Goal: Task Accomplishment & Management: Use online tool/utility

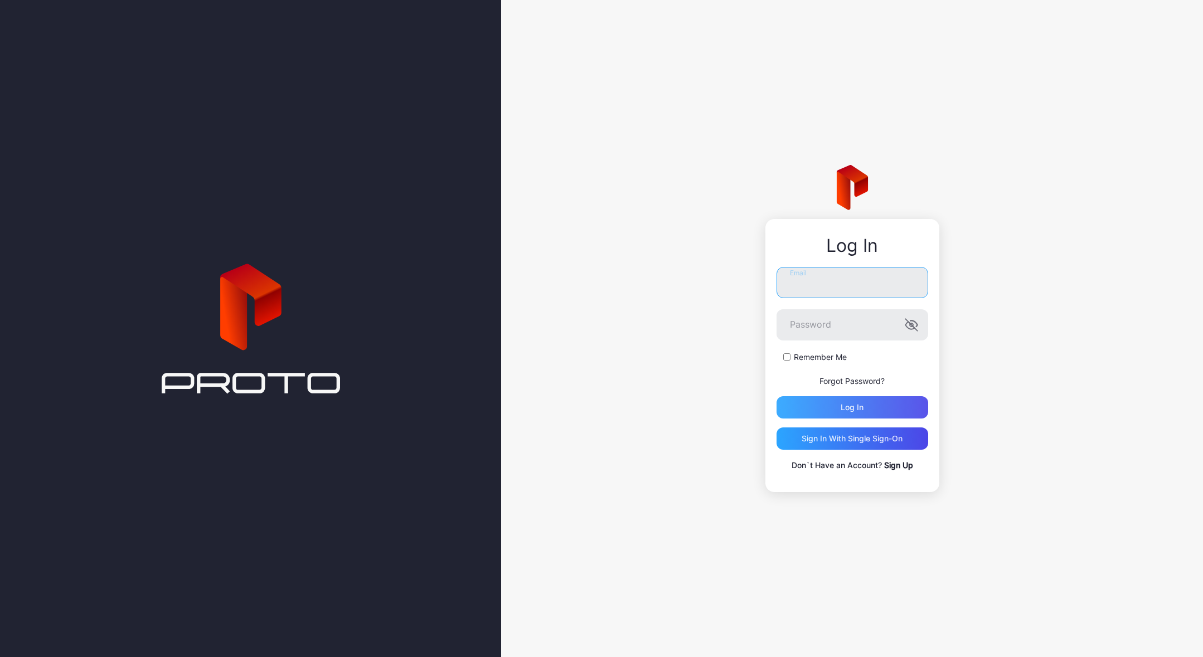
type input "**********"
click at [840, 407] on div "Log in" at bounding box center [851, 407] width 23 height 9
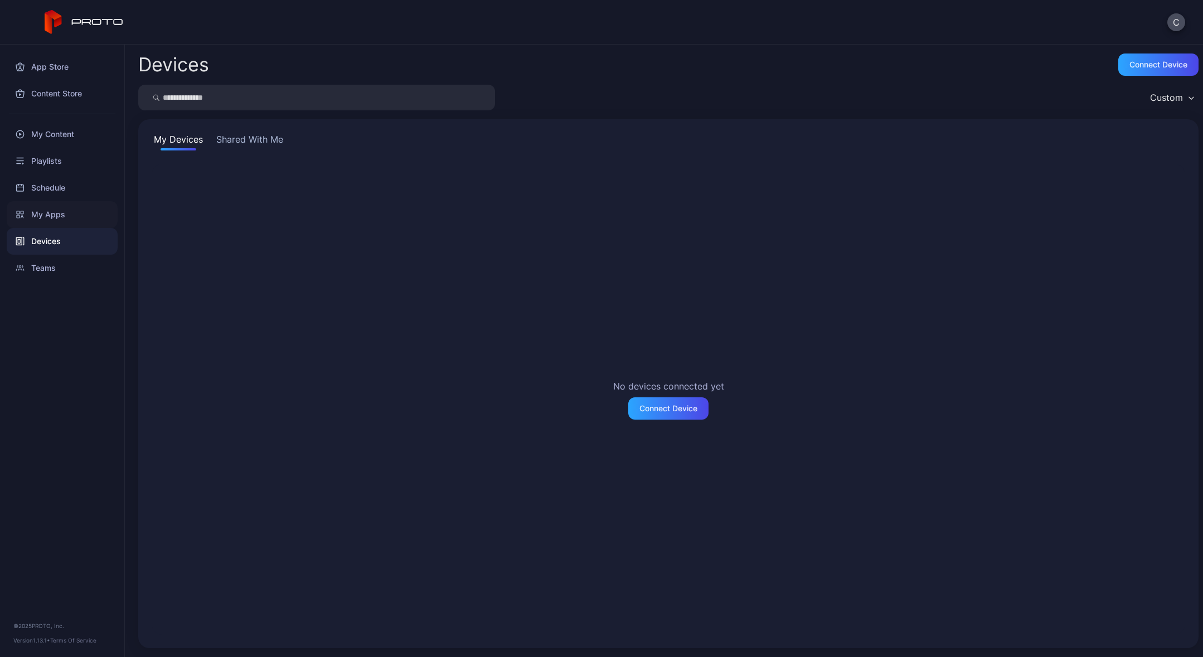
click at [49, 210] on div "My Apps" at bounding box center [62, 214] width 111 height 27
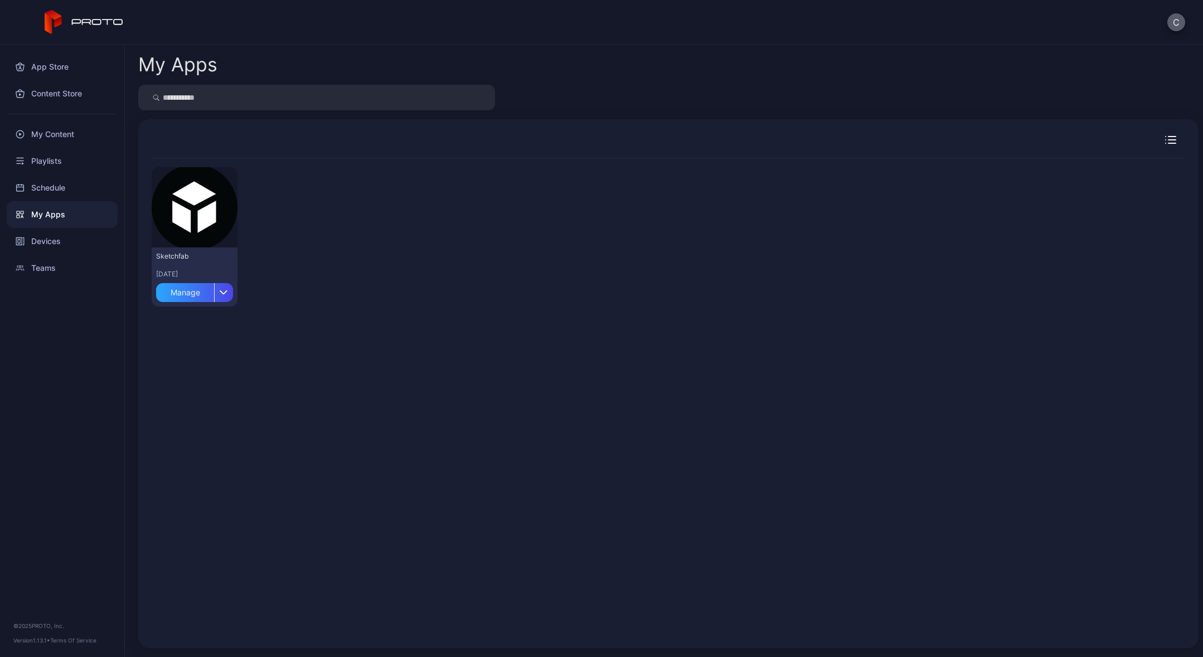
click at [1174, 22] on button "C" at bounding box center [1176, 22] width 18 height 18
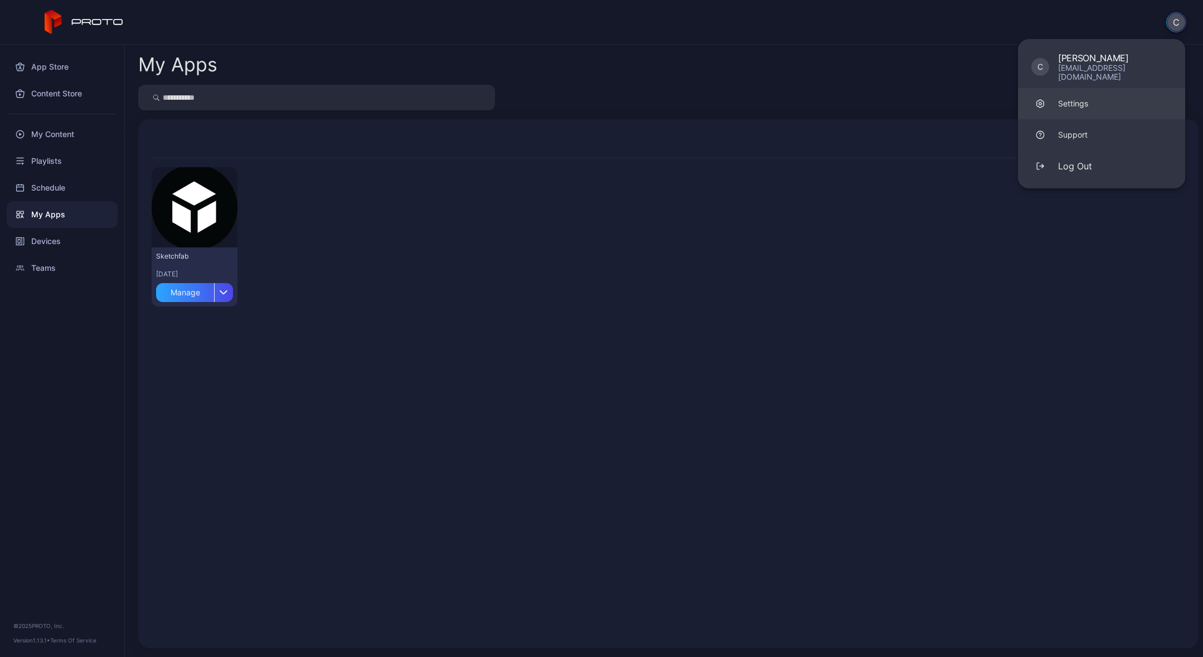
click at [1095, 100] on link "Settings" at bounding box center [1101, 103] width 167 height 31
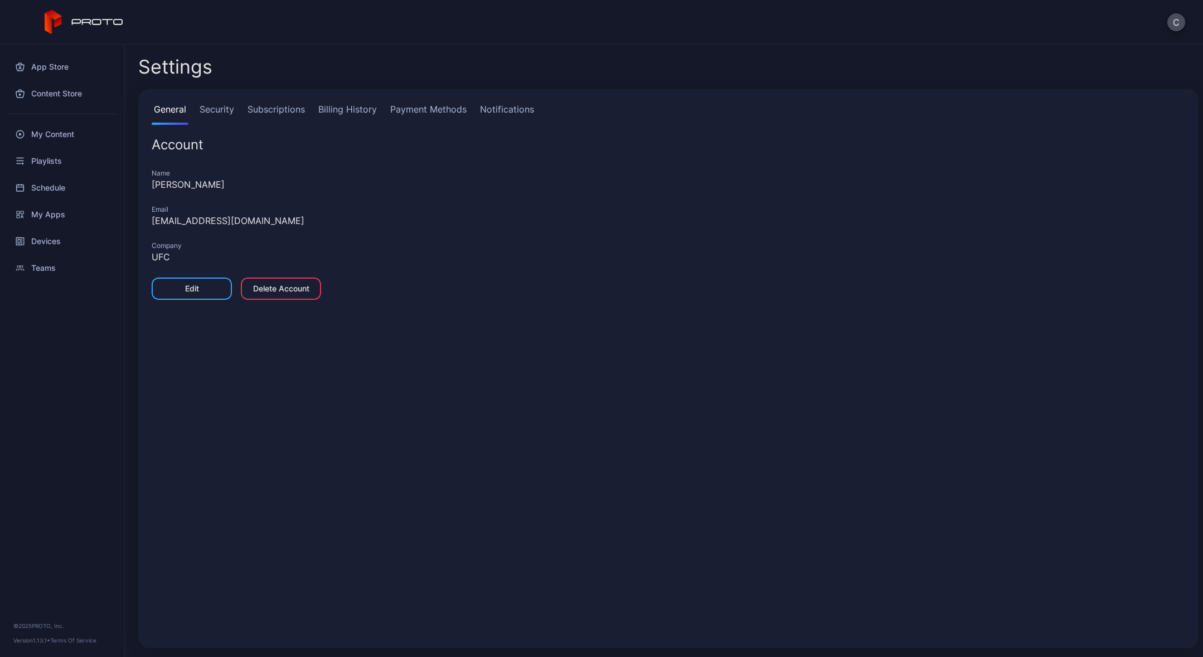
click at [215, 109] on link "Security" at bounding box center [216, 114] width 39 height 22
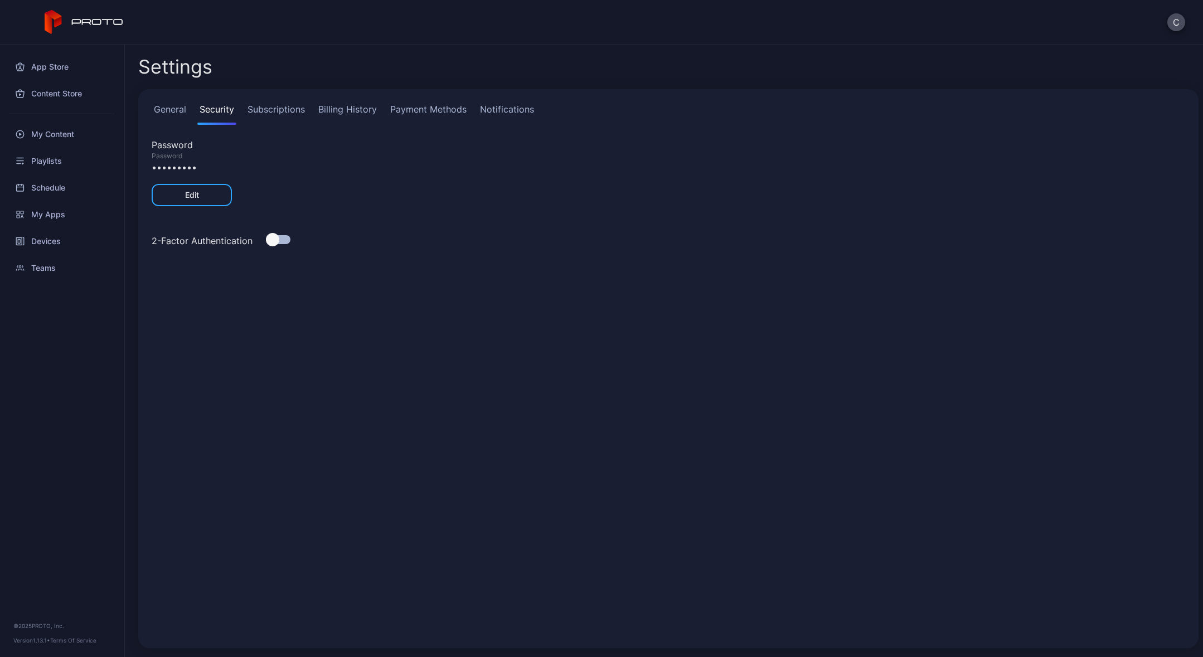
click at [265, 111] on link "Subscriptions" at bounding box center [276, 114] width 62 height 22
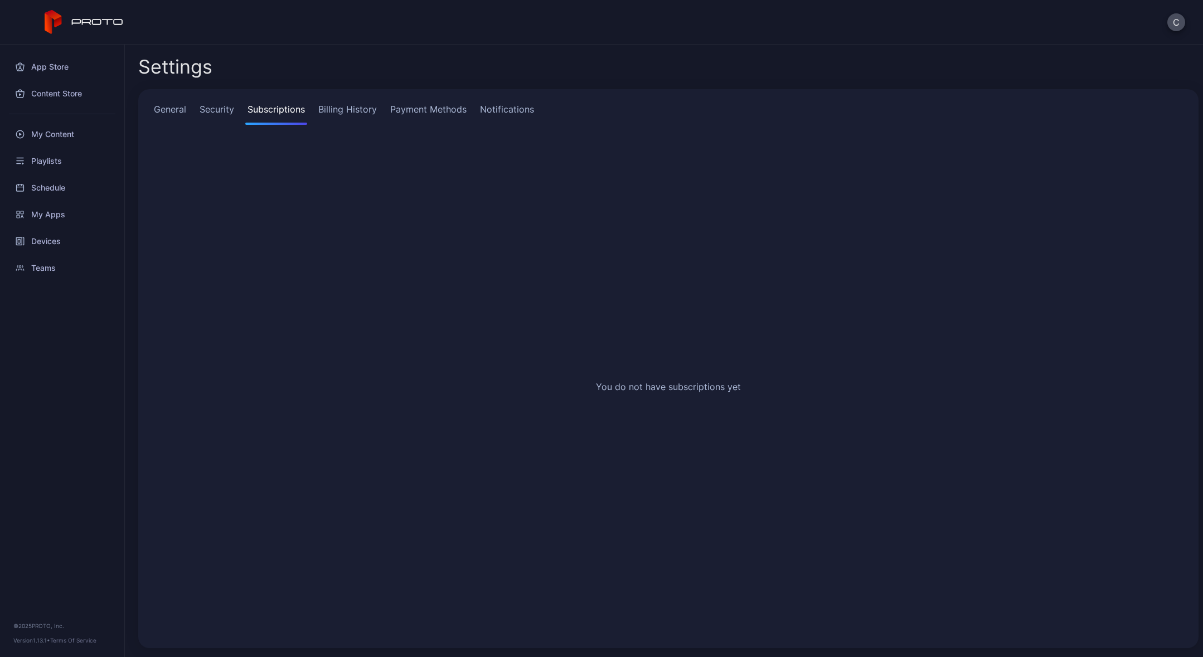
click at [352, 109] on link "Billing History" at bounding box center [347, 114] width 63 height 22
click at [417, 108] on link "Payment Methods" at bounding box center [428, 114] width 81 height 22
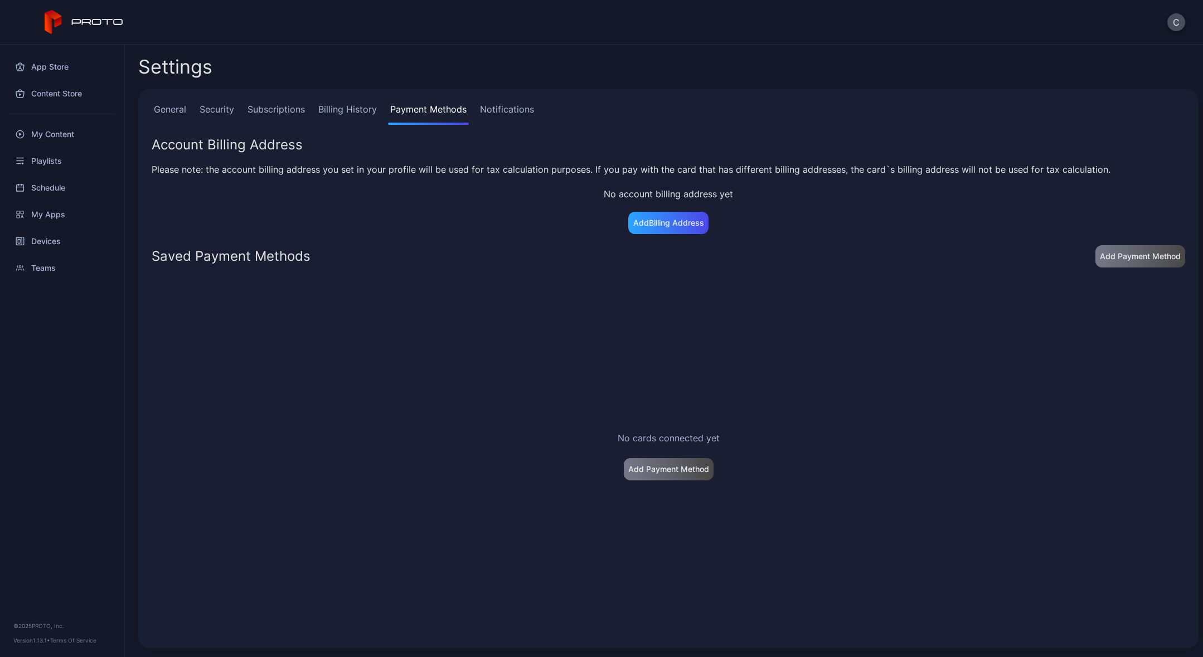
click at [490, 108] on link "Notifications" at bounding box center [507, 114] width 59 height 22
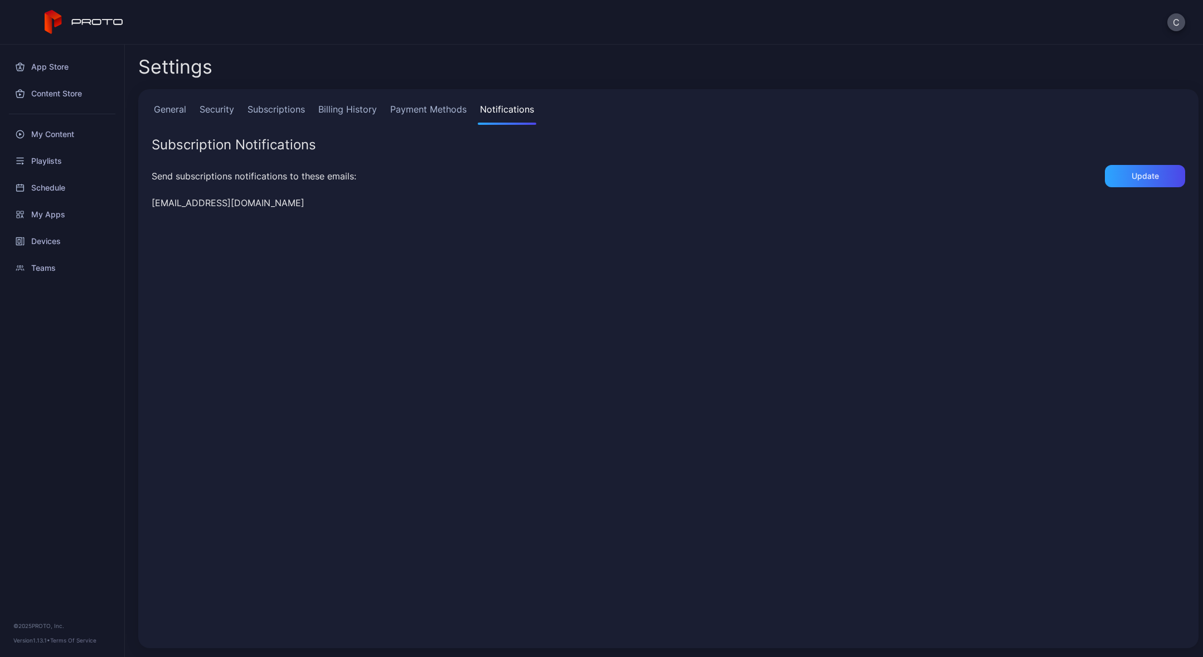
click at [168, 115] on link "General" at bounding box center [170, 114] width 37 height 22
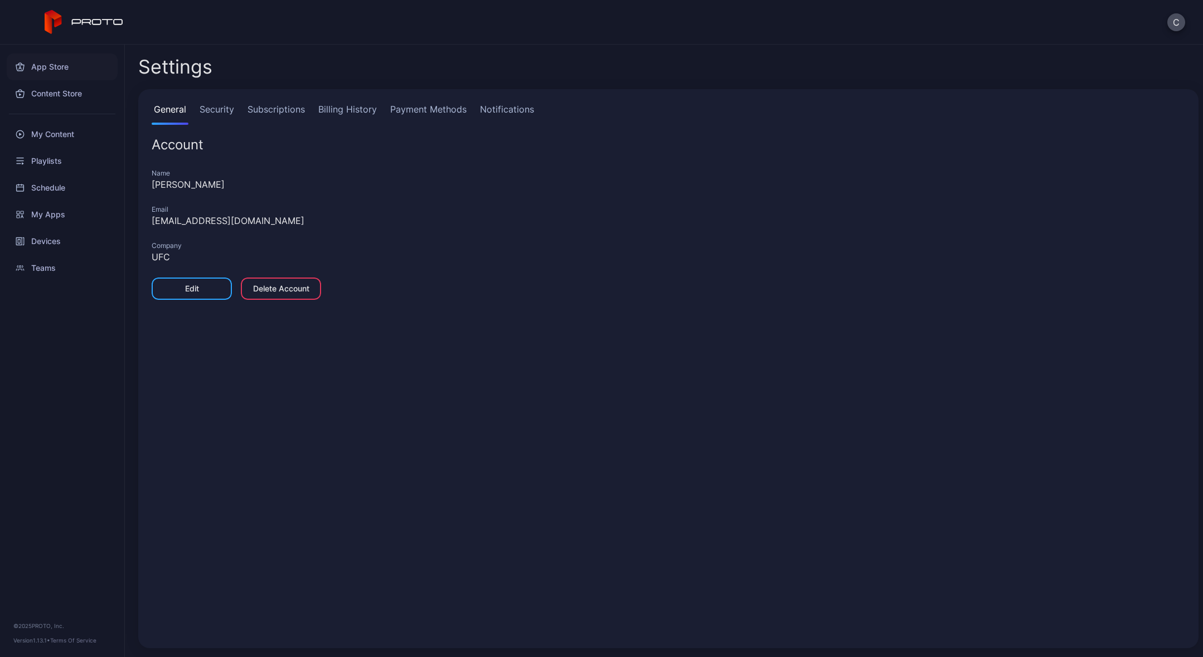
click at [56, 67] on div "App Store" at bounding box center [62, 66] width 111 height 27
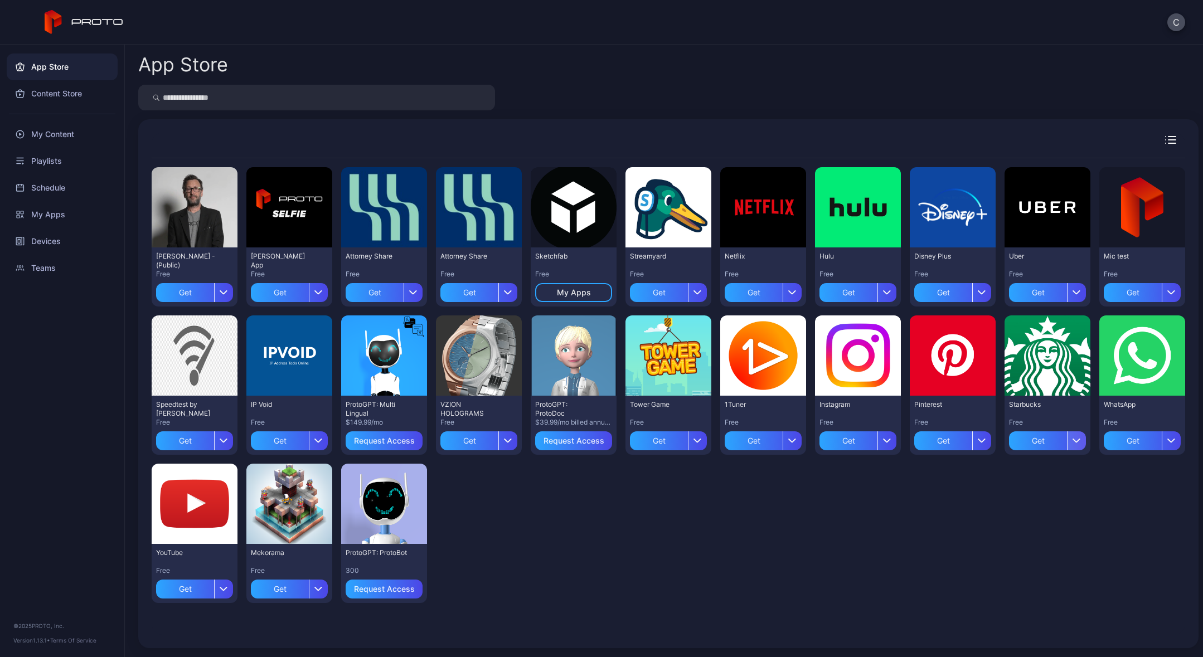
click at [1072, 438] on icon "button" at bounding box center [1076, 440] width 8 height 4
click at [473, 442] on div "Get" at bounding box center [469, 440] width 58 height 19
click at [189, 100] on input "search" at bounding box center [316, 98] width 357 height 26
click at [1165, 139] on icon "button" at bounding box center [1170, 140] width 11 height 8
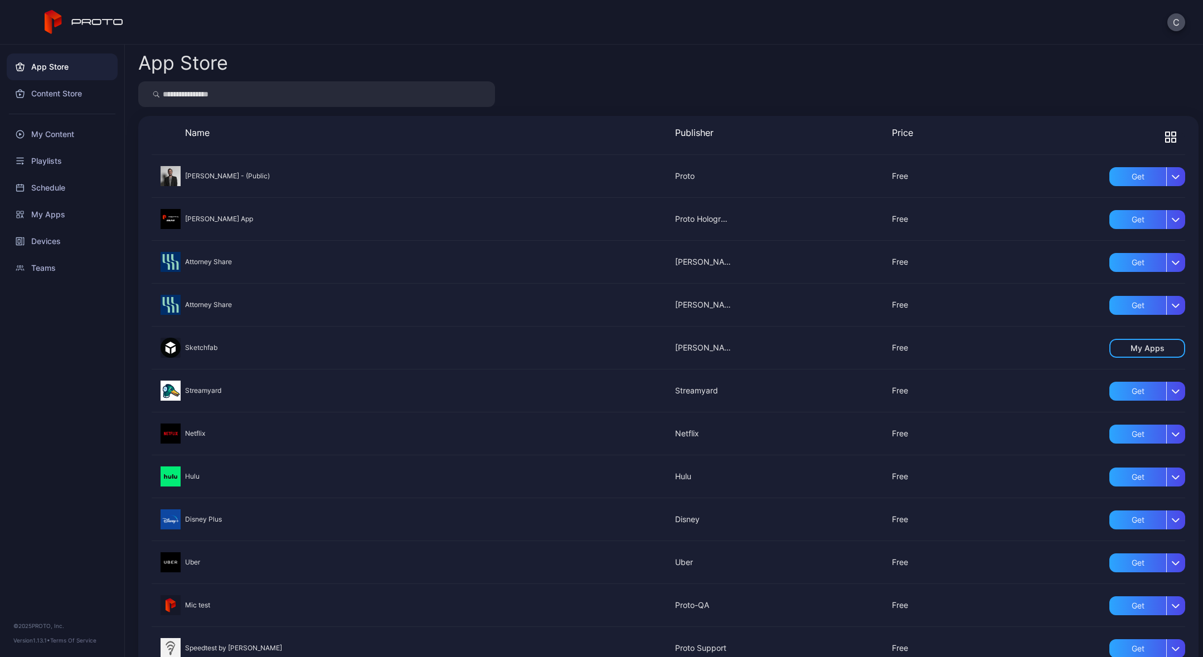
click at [1165, 134] on icon "button" at bounding box center [1170, 137] width 11 height 11
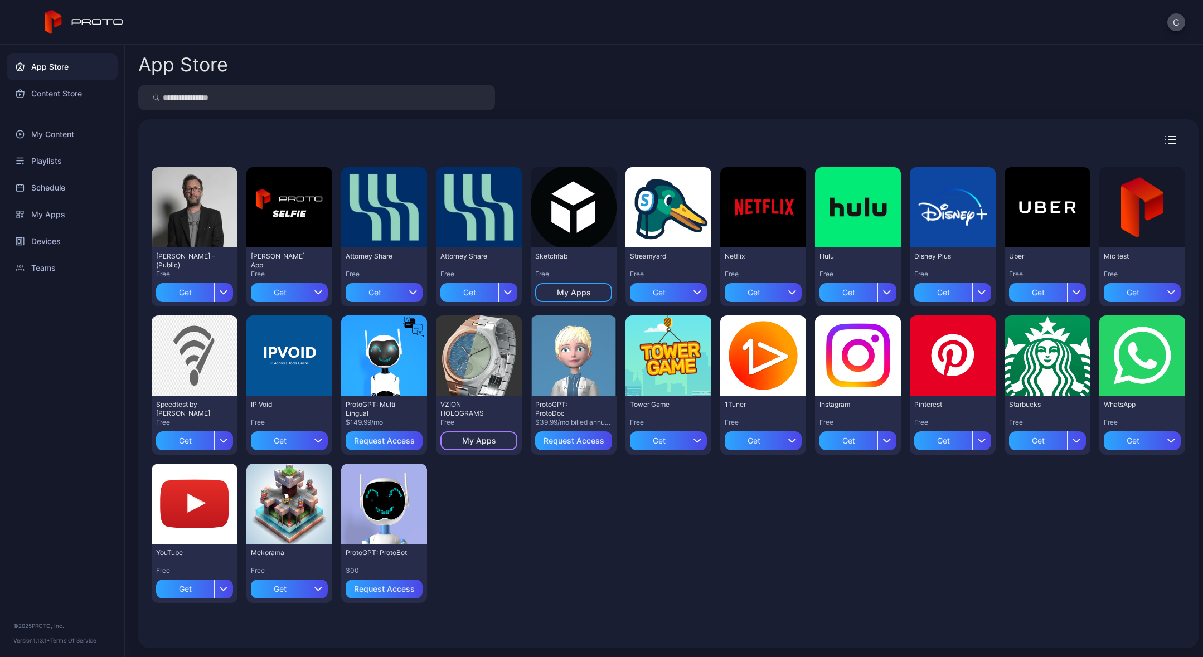
click at [477, 442] on div "My Apps" at bounding box center [479, 440] width 34 height 9
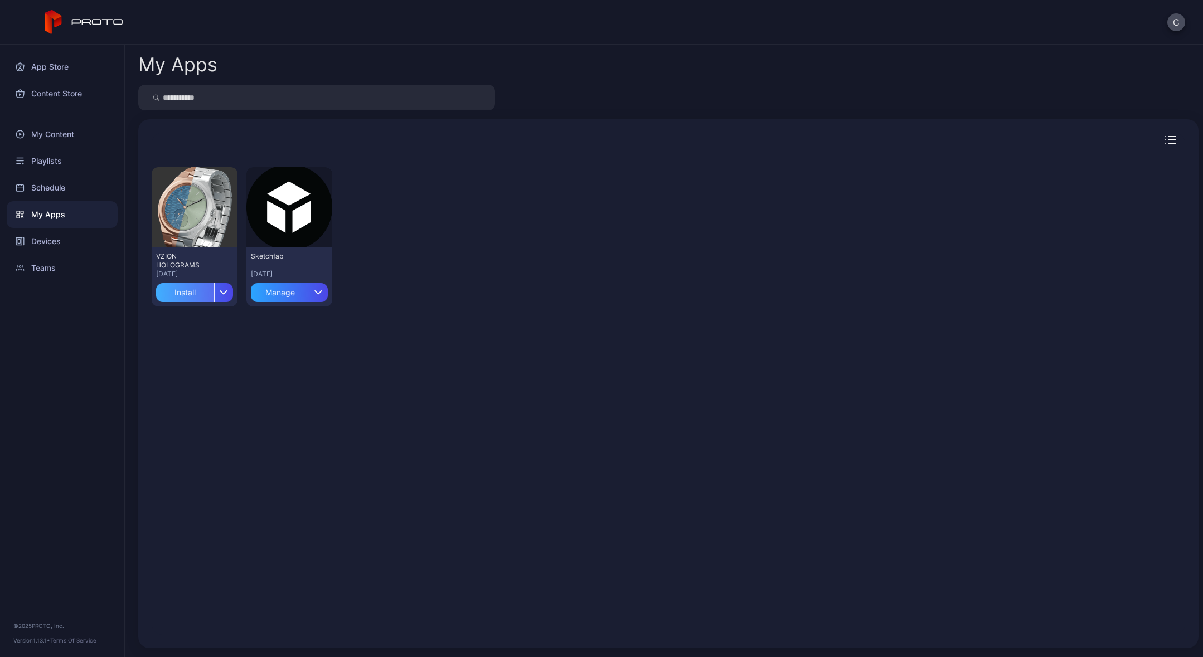
click at [190, 297] on div "Install" at bounding box center [185, 292] width 58 height 19
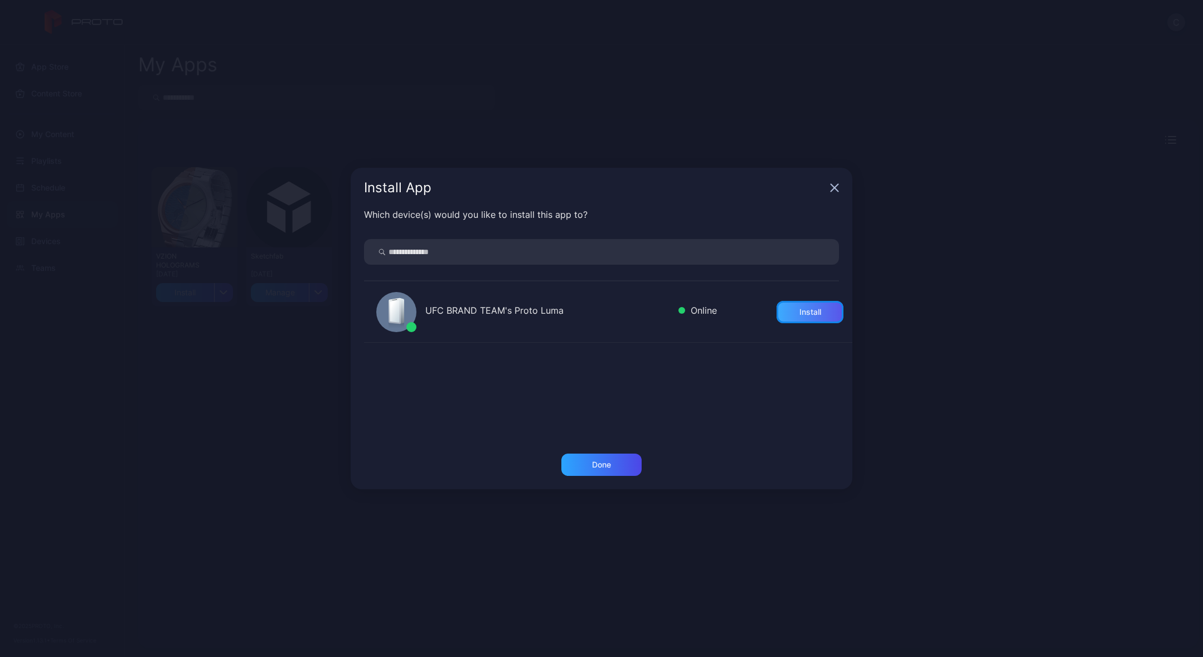
click at [811, 313] on div "Install" at bounding box center [809, 312] width 67 height 22
click at [600, 465] on div "Done" at bounding box center [601, 464] width 19 height 9
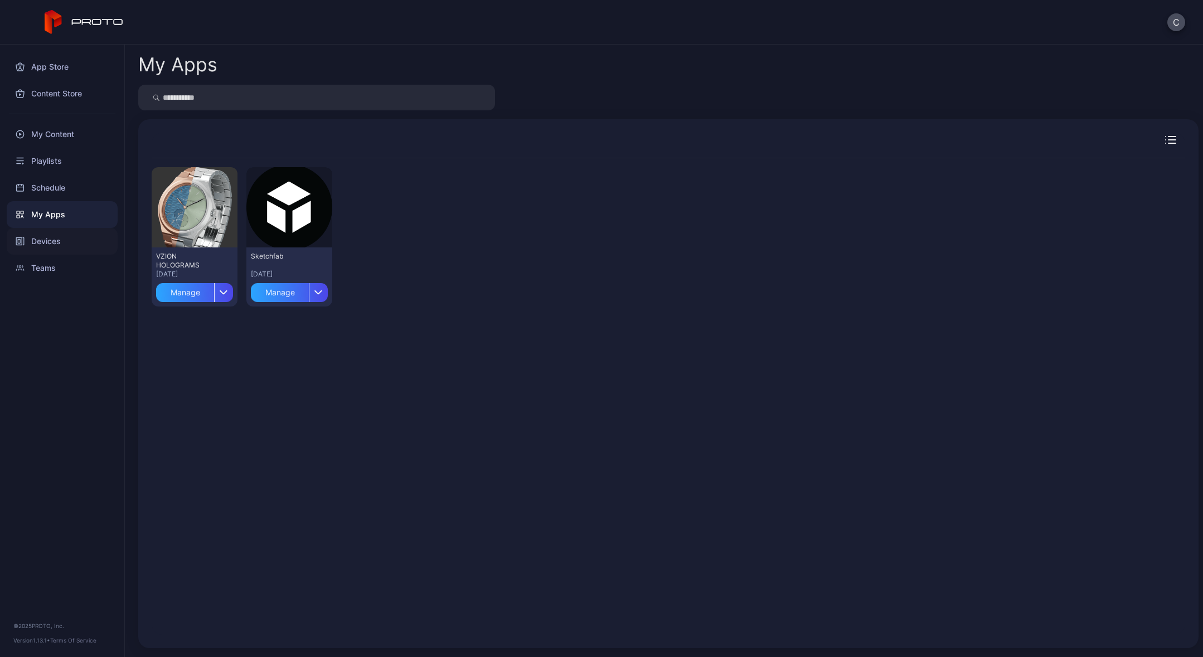
click at [51, 244] on div "Devices" at bounding box center [62, 241] width 111 height 27
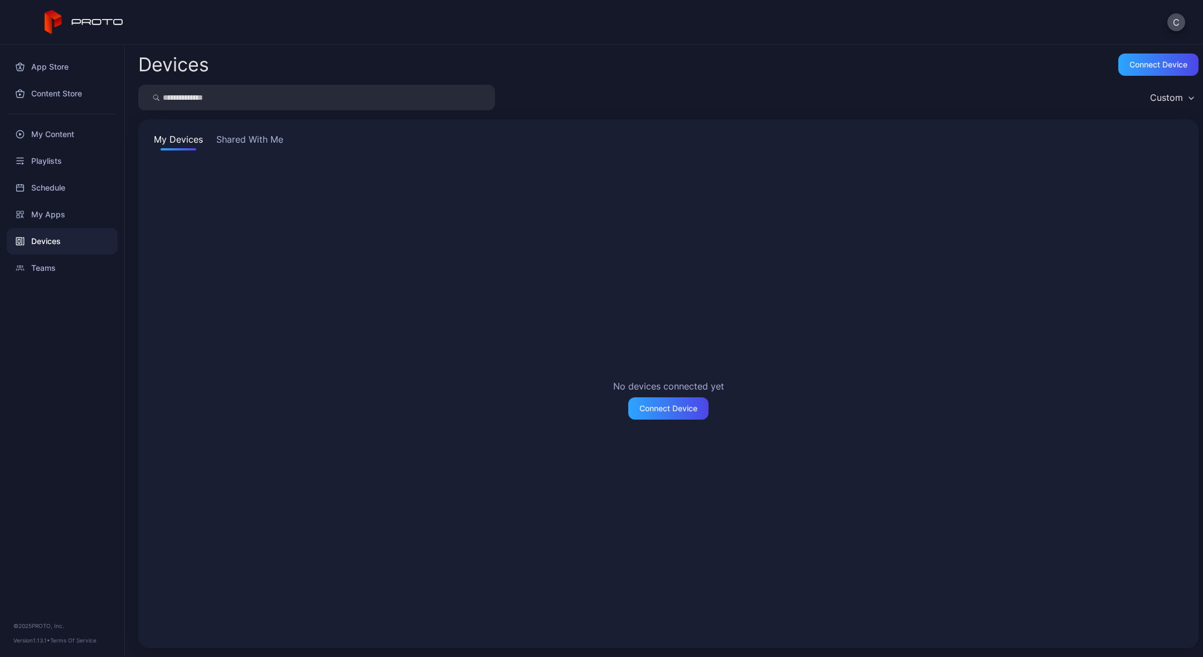
click at [255, 138] on button "Shared With Me" at bounding box center [249, 142] width 71 height 18
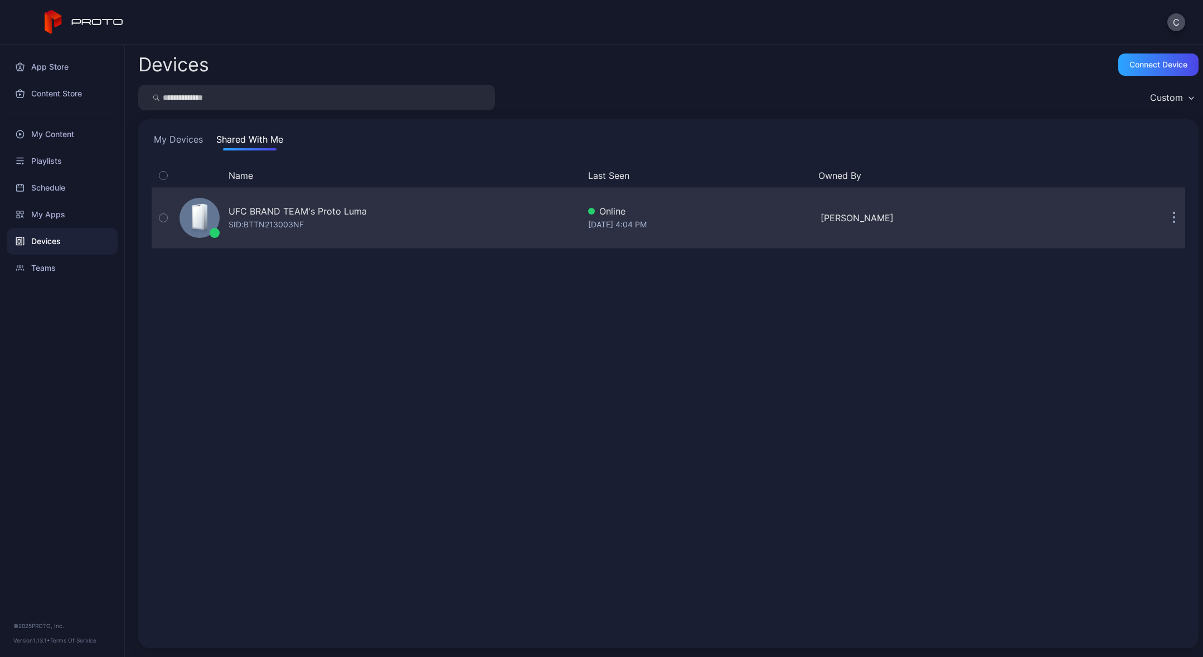
click at [935, 226] on div "UFC BRAND TEAM's Proto [PERSON_NAME]: BTTN213003NF Online [DATE] 4:04 PM [PERSO…" at bounding box center [668, 218] width 1033 height 56
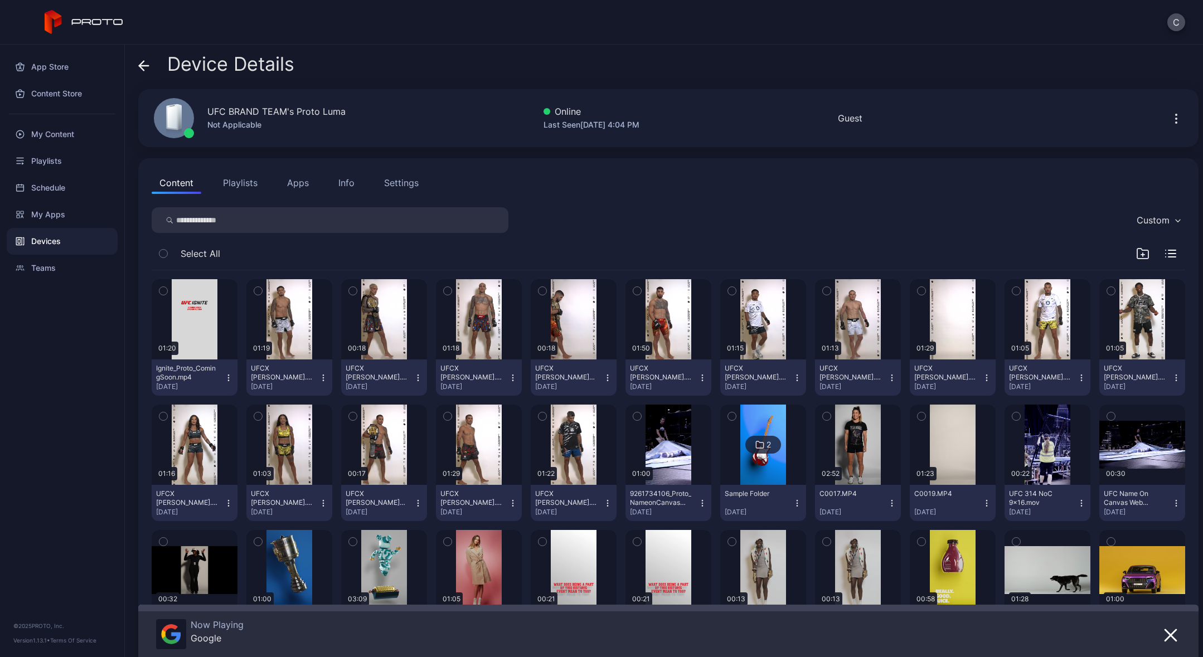
click at [300, 178] on button "Apps" at bounding box center [297, 183] width 37 height 22
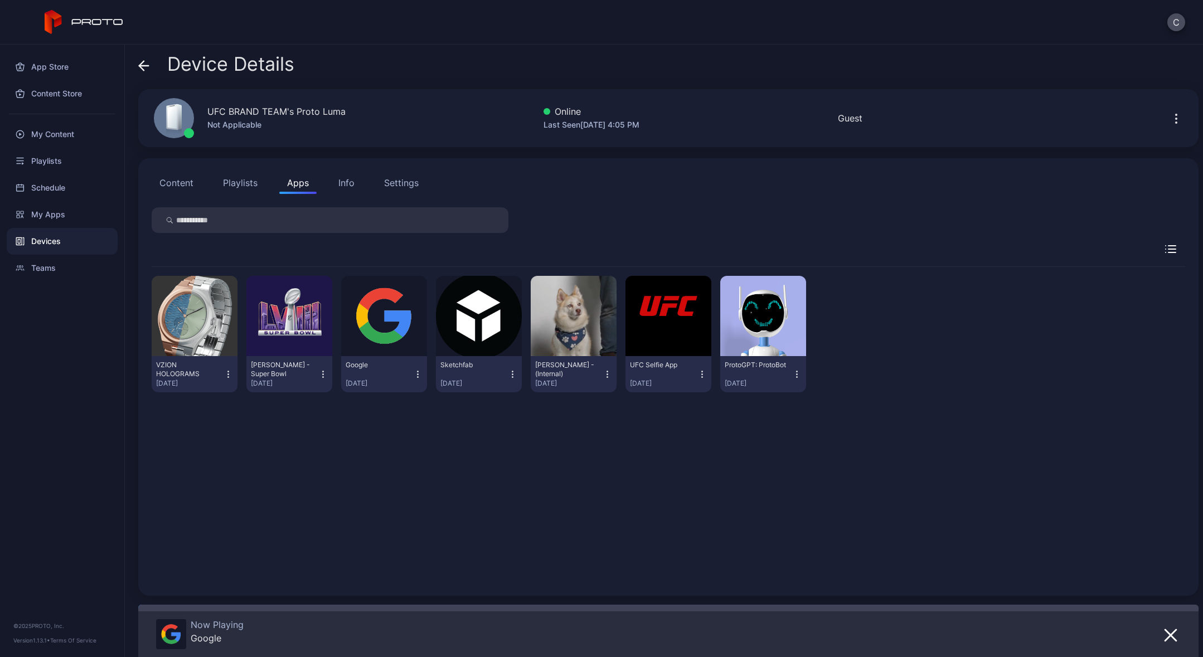
click at [226, 374] on icon "button" at bounding box center [227, 374] width 9 height 11
